Goal: Transaction & Acquisition: Download file/media

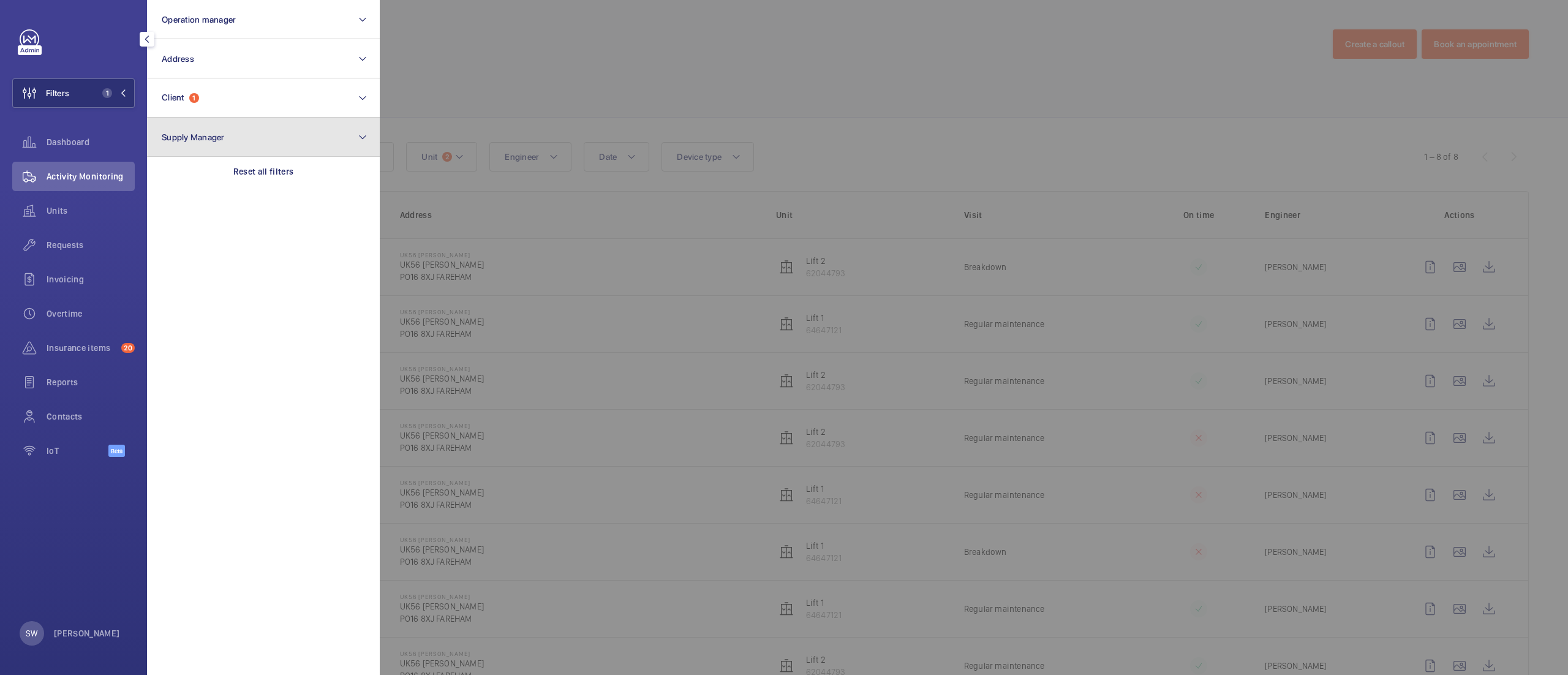
click at [261, 153] on button "Supply Manager" at bounding box center [263, 136] width 233 height 39
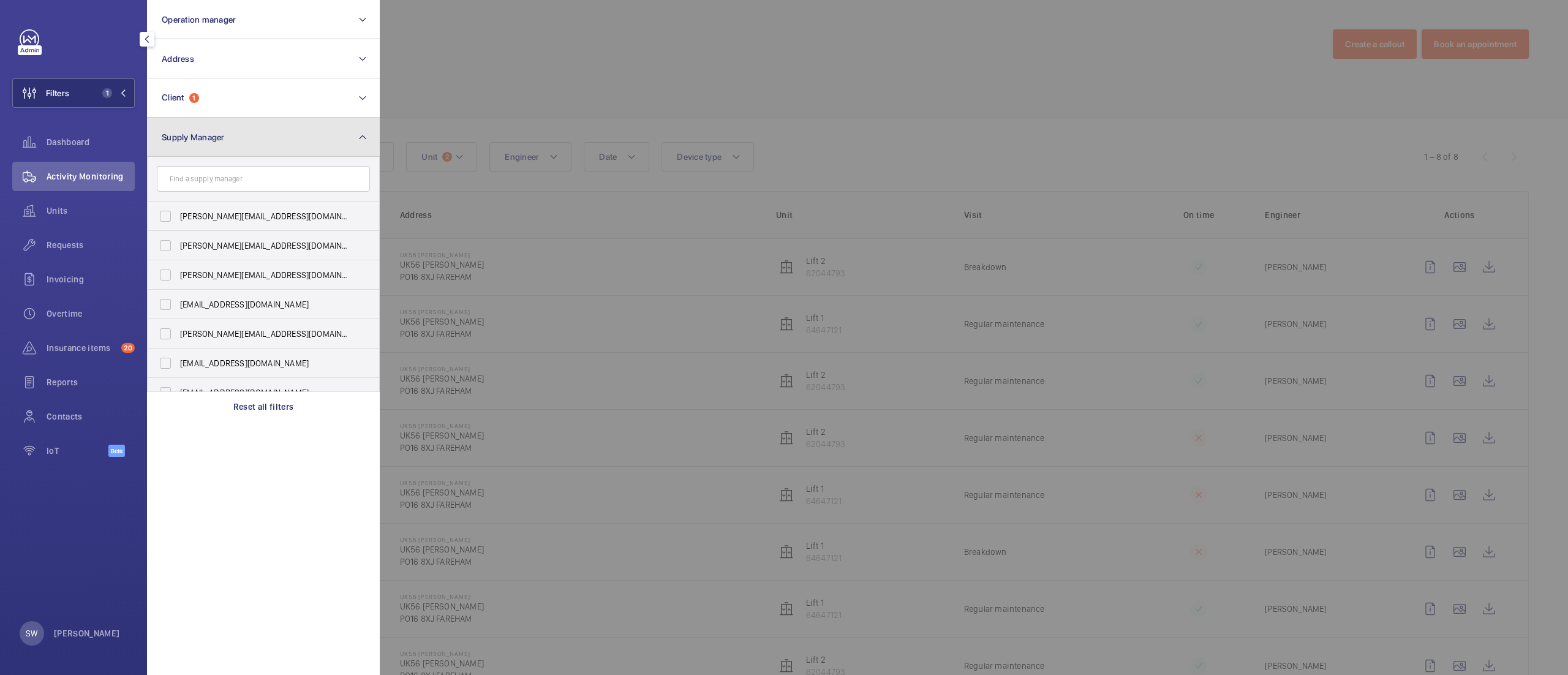
click at [253, 141] on button "Supply Manager" at bounding box center [263, 136] width 233 height 39
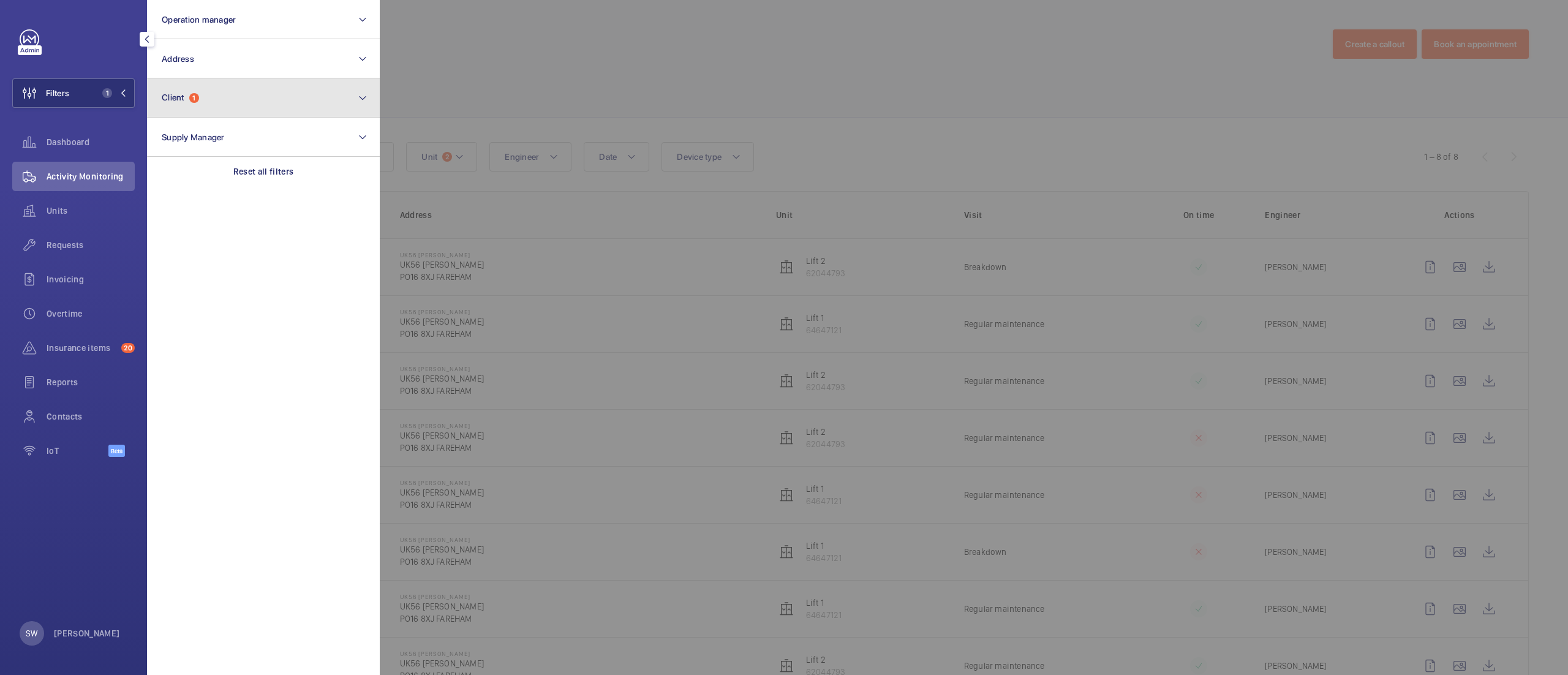
click at [217, 88] on button "Client 1" at bounding box center [263, 97] width 233 height 39
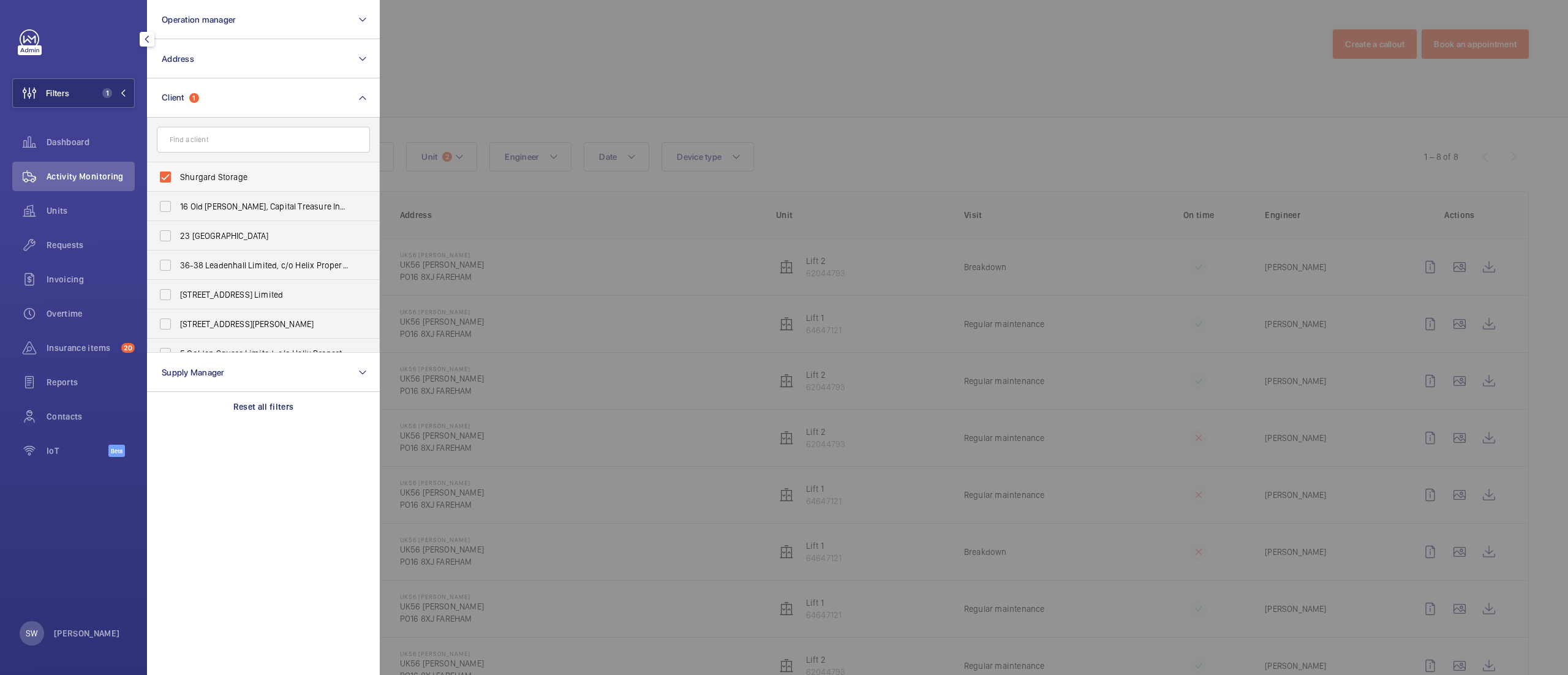
click at [258, 178] on span "Shurgard Storage" at bounding box center [264, 176] width 168 height 12
click at [178, 178] on input "Shurgard Storage" at bounding box center [165, 176] width 25 height 25
checkbox input "false"
click at [218, 132] on input "text" at bounding box center [263, 140] width 213 height 26
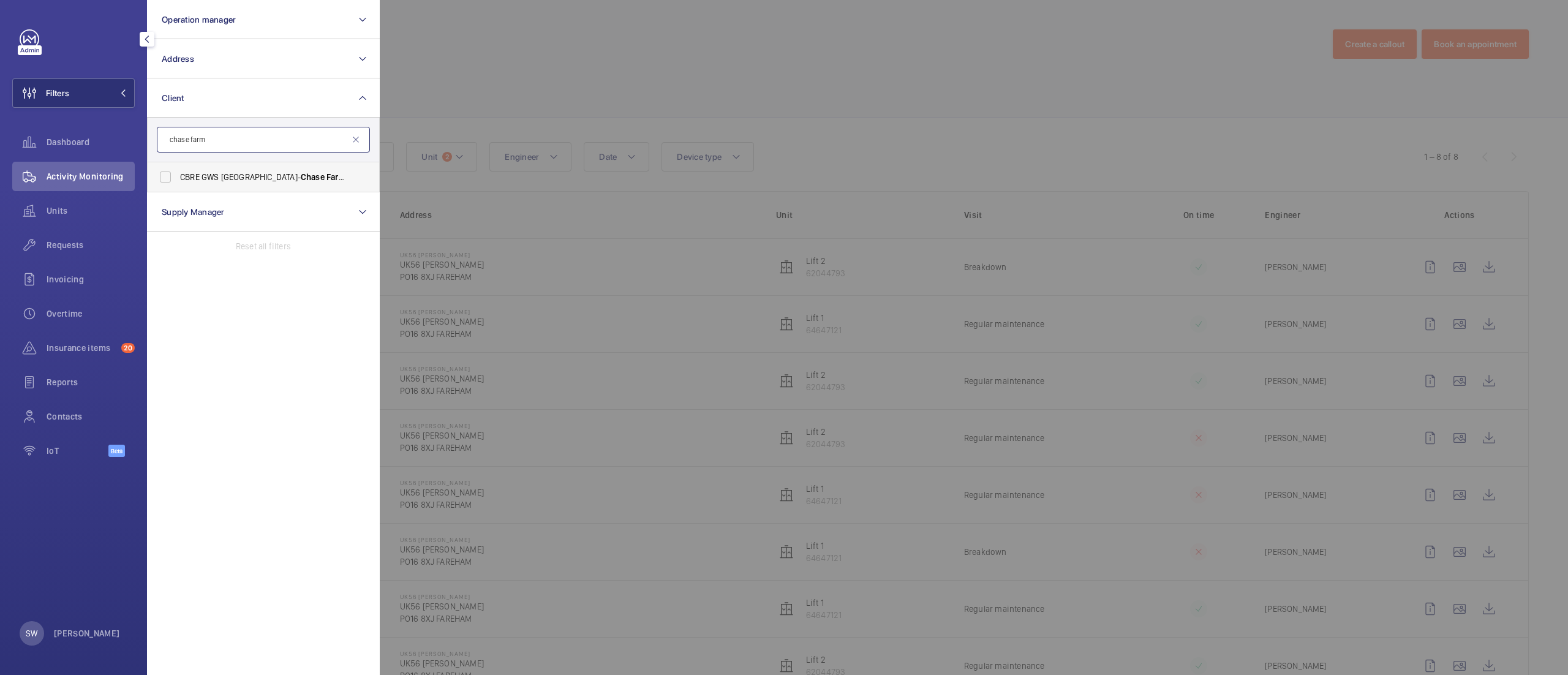
type input "chase farm"
click at [245, 168] on label "CBRE GWS UK- [GEOGRAPHIC_DATA]" at bounding box center [254, 176] width 213 height 30
click at [178, 168] on input "CBRE GWS UK- [GEOGRAPHIC_DATA]" at bounding box center [165, 176] width 25 height 25
checkbox input "true"
click at [713, 57] on div at bounding box center [1163, 338] width 1568 height 675
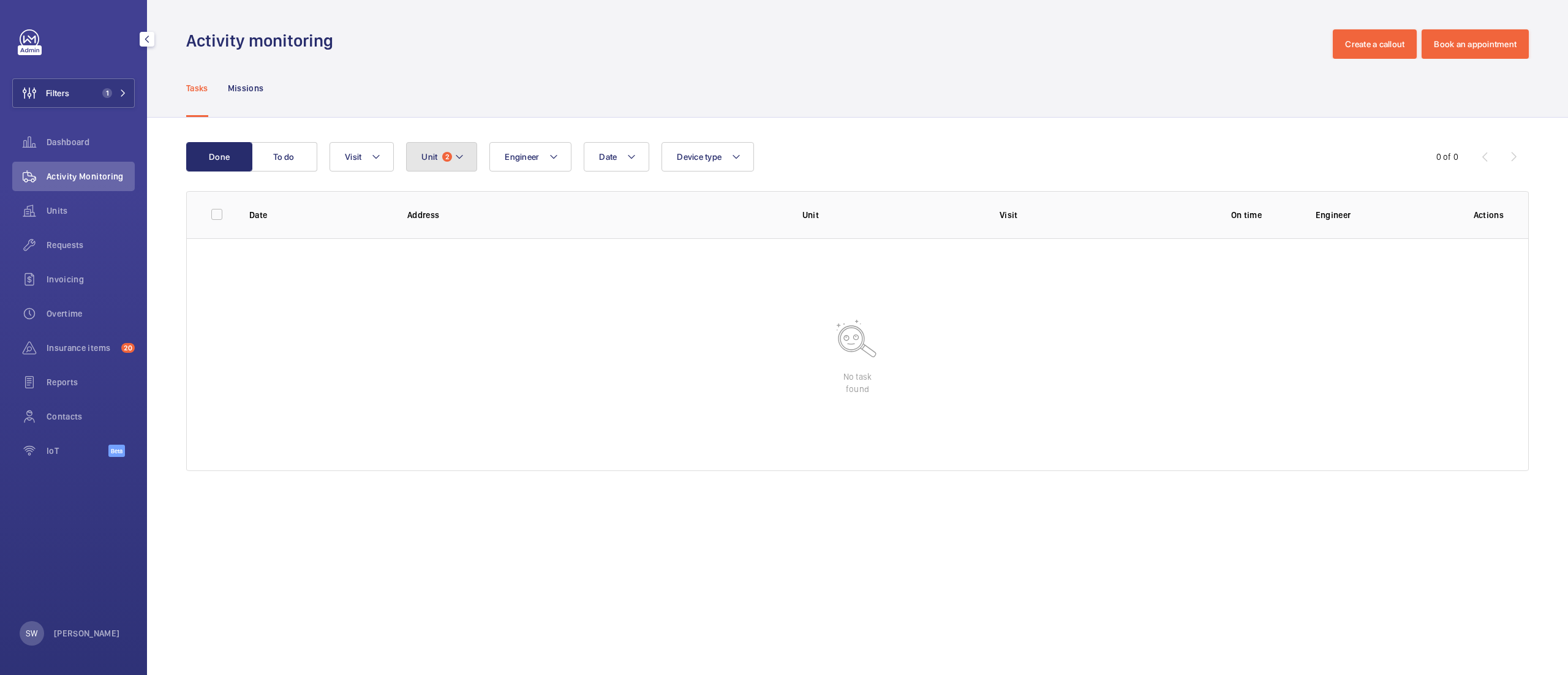
click at [457, 160] on mat-icon at bounding box center [460, 156] width 10 height 14
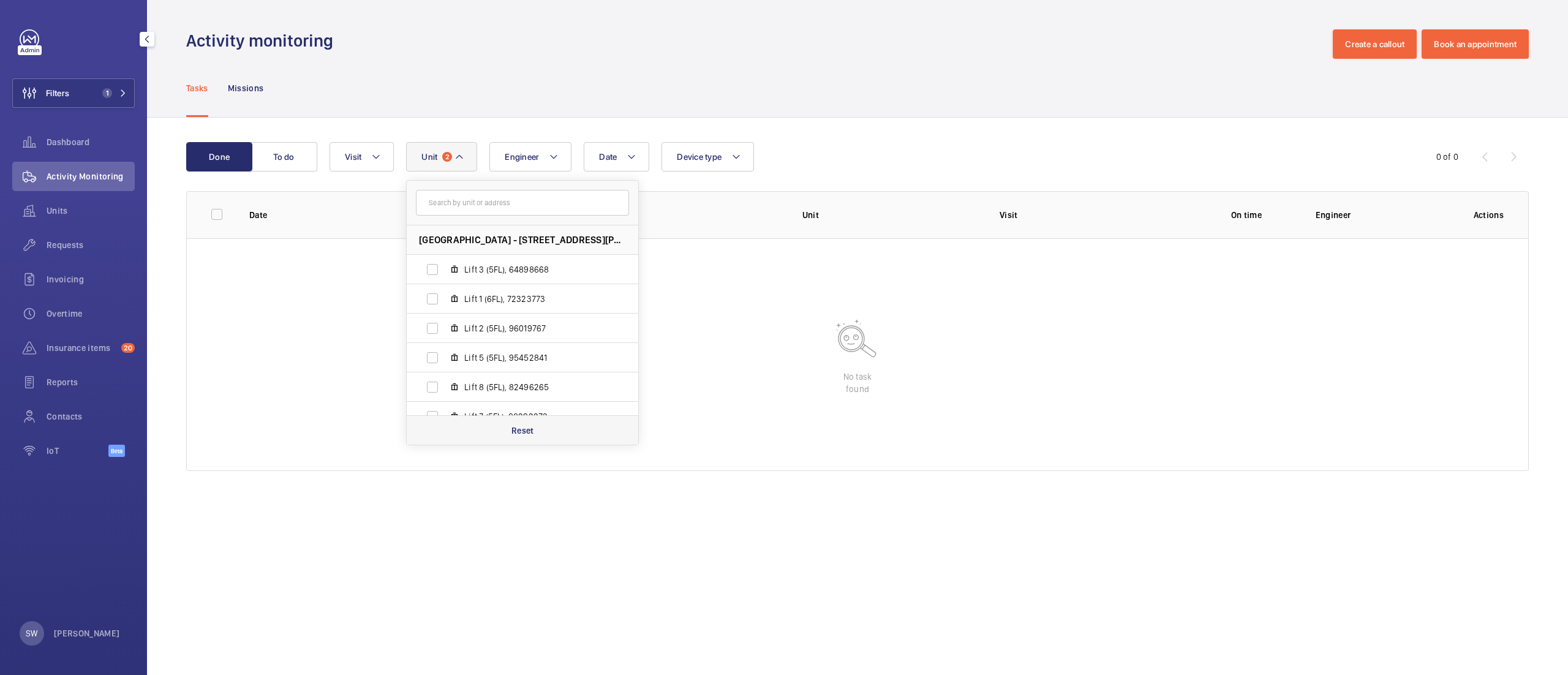
click at [543, 430] on div "Reset" at bounding box center [523, 429] width 231 height 30
click at [61, 389] on div "Reports" at bounding box center [73, 382] width 123 height 30
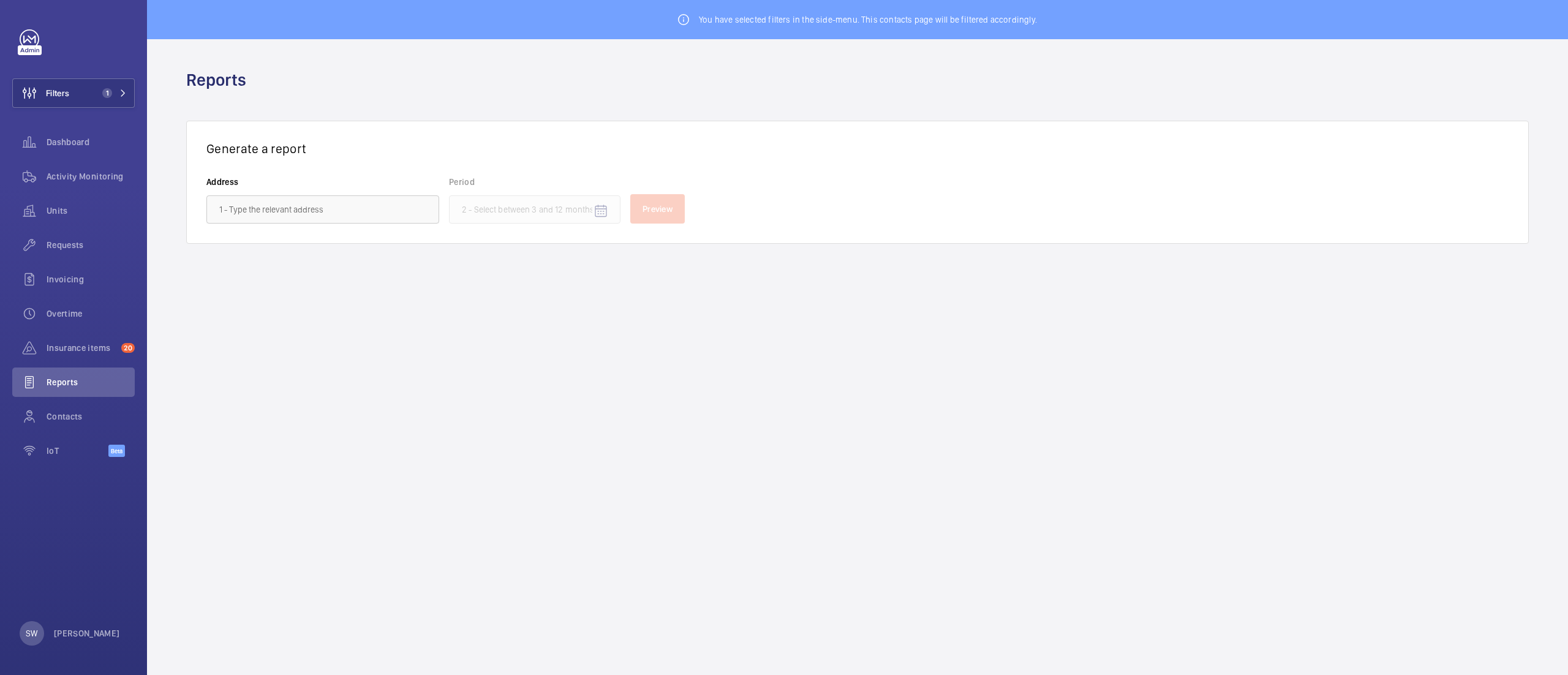
click at [330, 193] on wm-front-autocomplete-dropdown-select "Address" at bounding box center [323, 199] width 233 height 48
click at [326, 207] on input "text" at bounding box center [323, 209] width 233 height 28
click at [330, 238] on mat-option "[GEOGRAPHIC_DATA] - [STREET_ADDRESS][PERSON_NAME]" at bounding box center [322, 245] width 231 height 30
type input "[GEOGRAPHIC_DATA] - [STREET_ADDRESS][PERSON_NAME]"
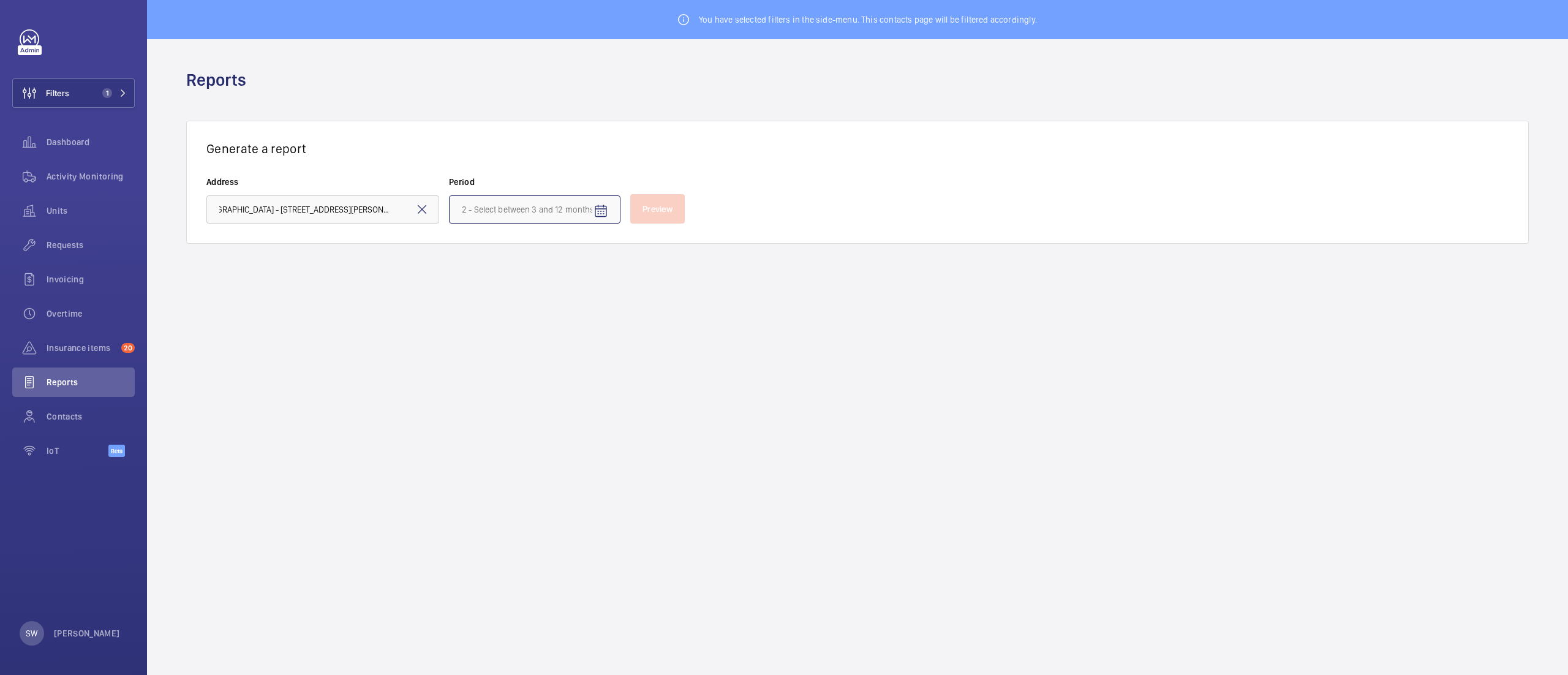
click at [515, 199] on input at bounding box center [535, 209] width 172 height 28
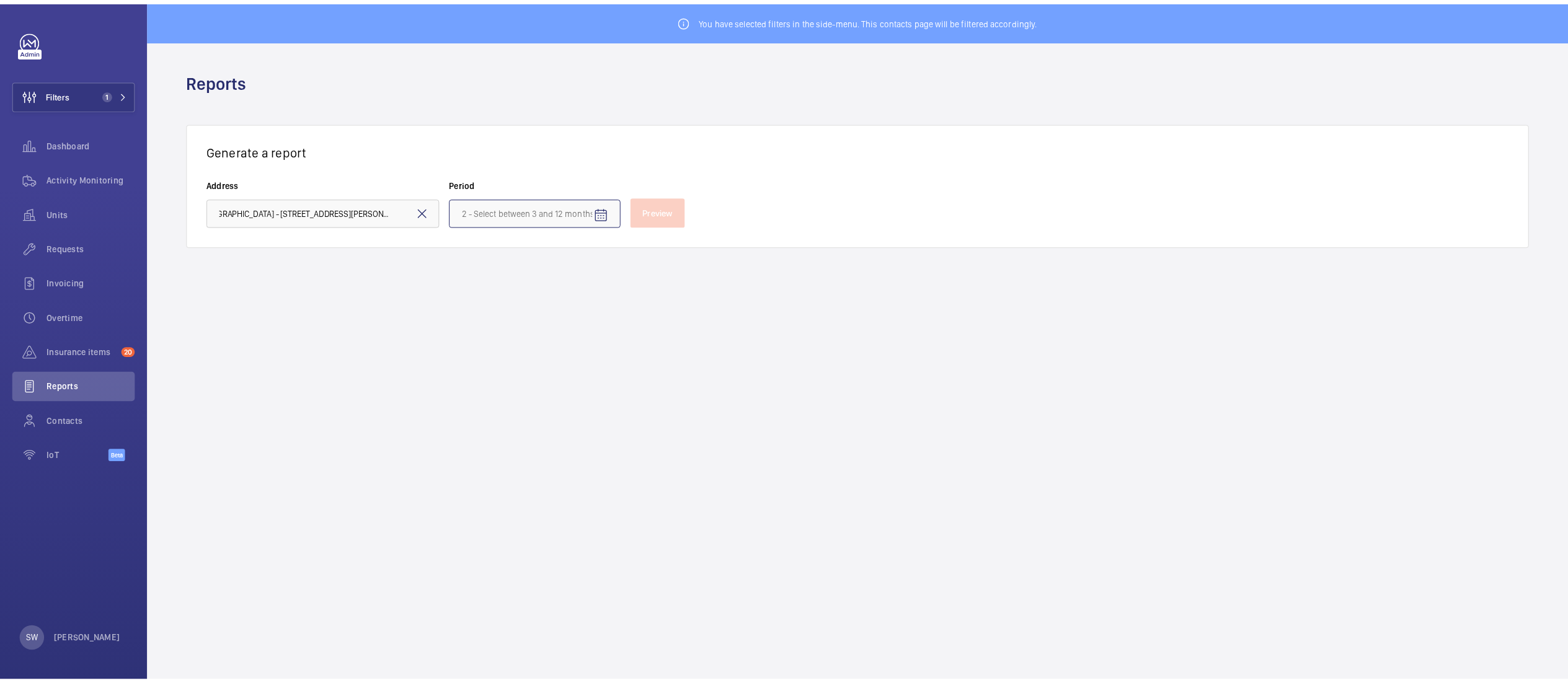
scroll to position [0, 0]
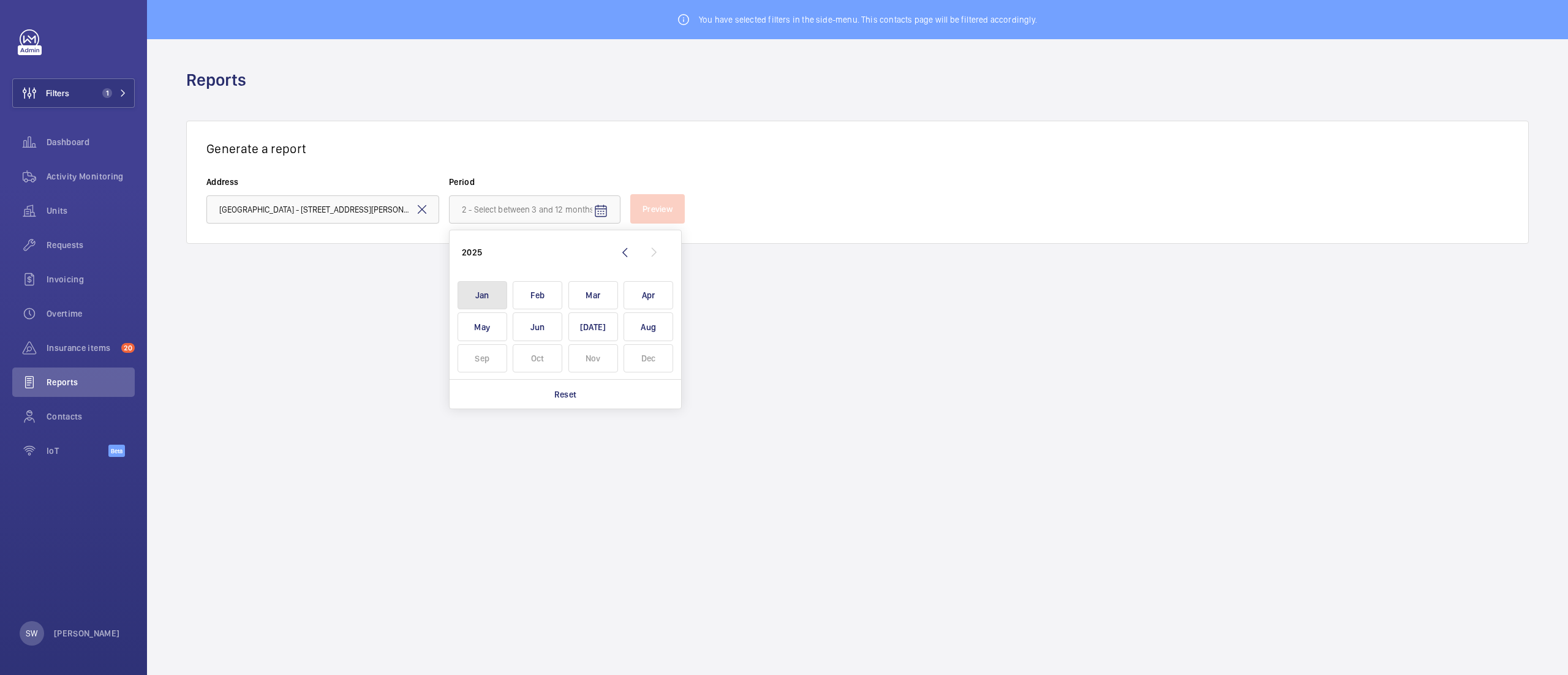
click at [488, 294] on span "Jan" at bounding box center [482, 295] width 49 height 29
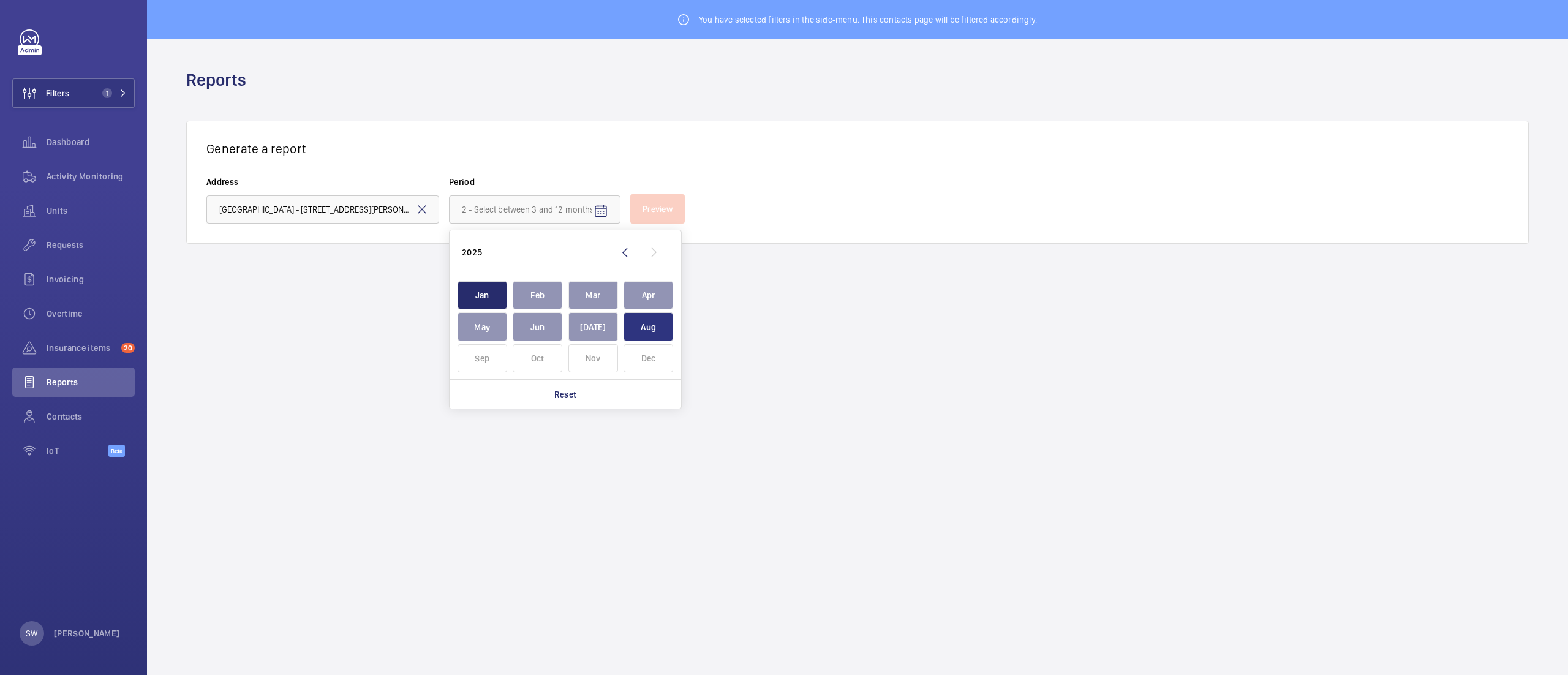
click at [641, 323] on span "Aug" at bounding box center [648, 326] width 49 height 29
type input "[DATE] - [DATE]"
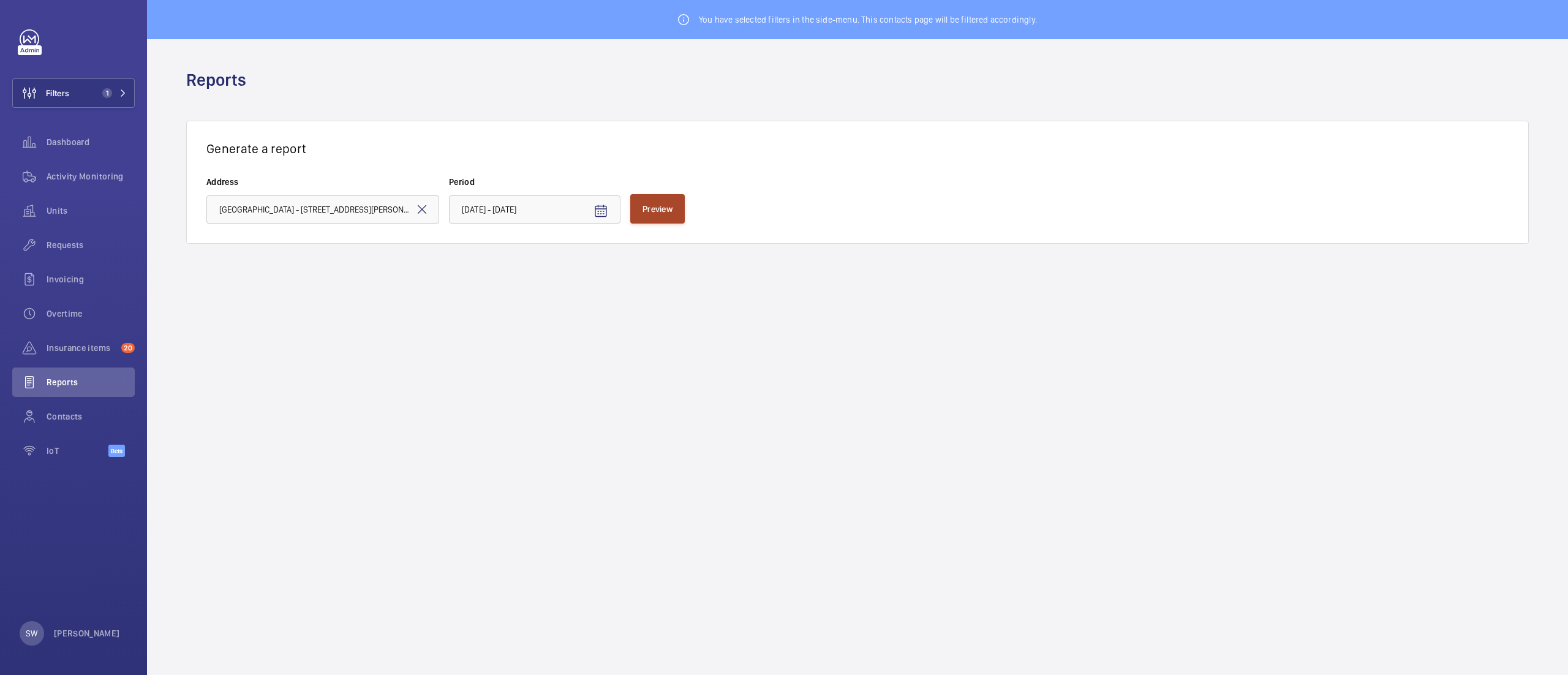
click at [666, 201] on button "Preview" at bounding box center [658, 208] width 54 height 30
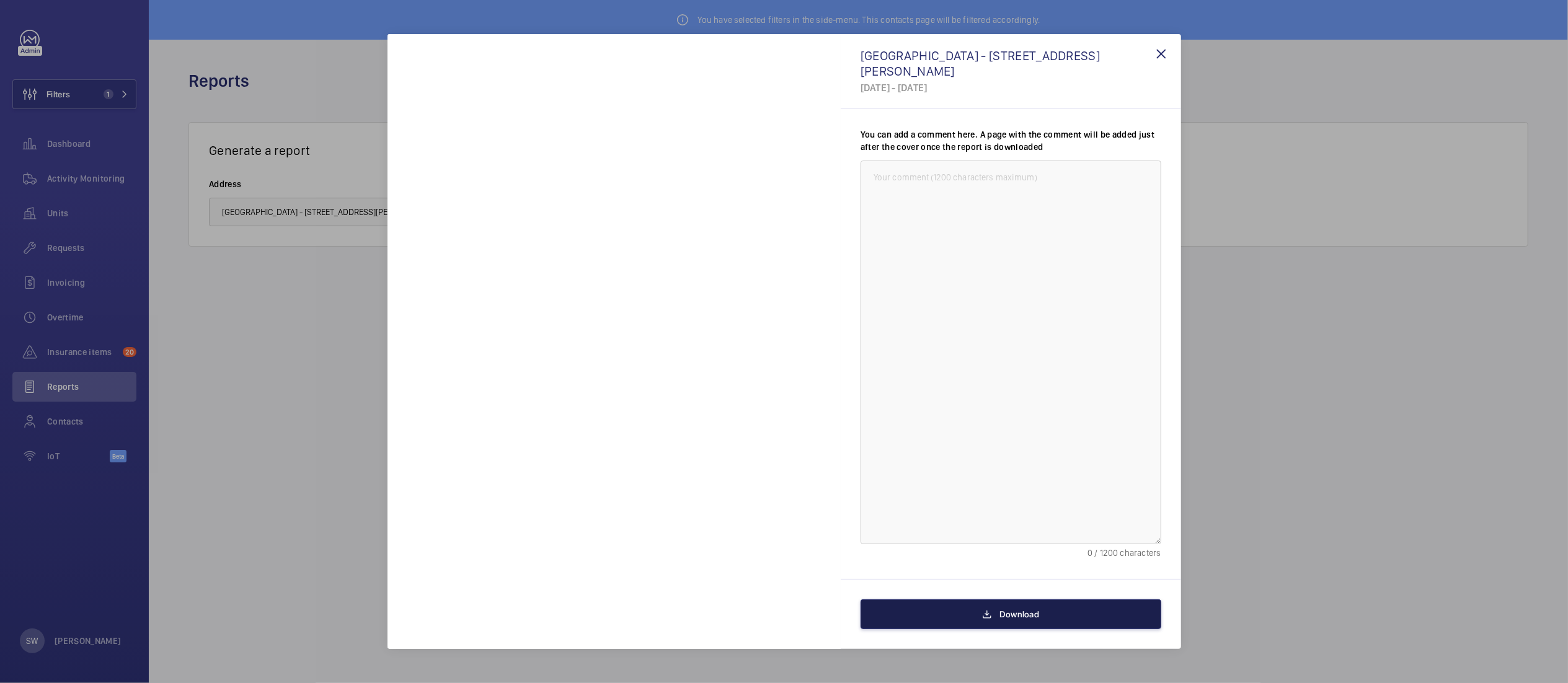
click at [1012, 617] on span "Download" at bounding box center [1019, 614] width 40 height 10
